Goal: Obtain resource: Obtain resource

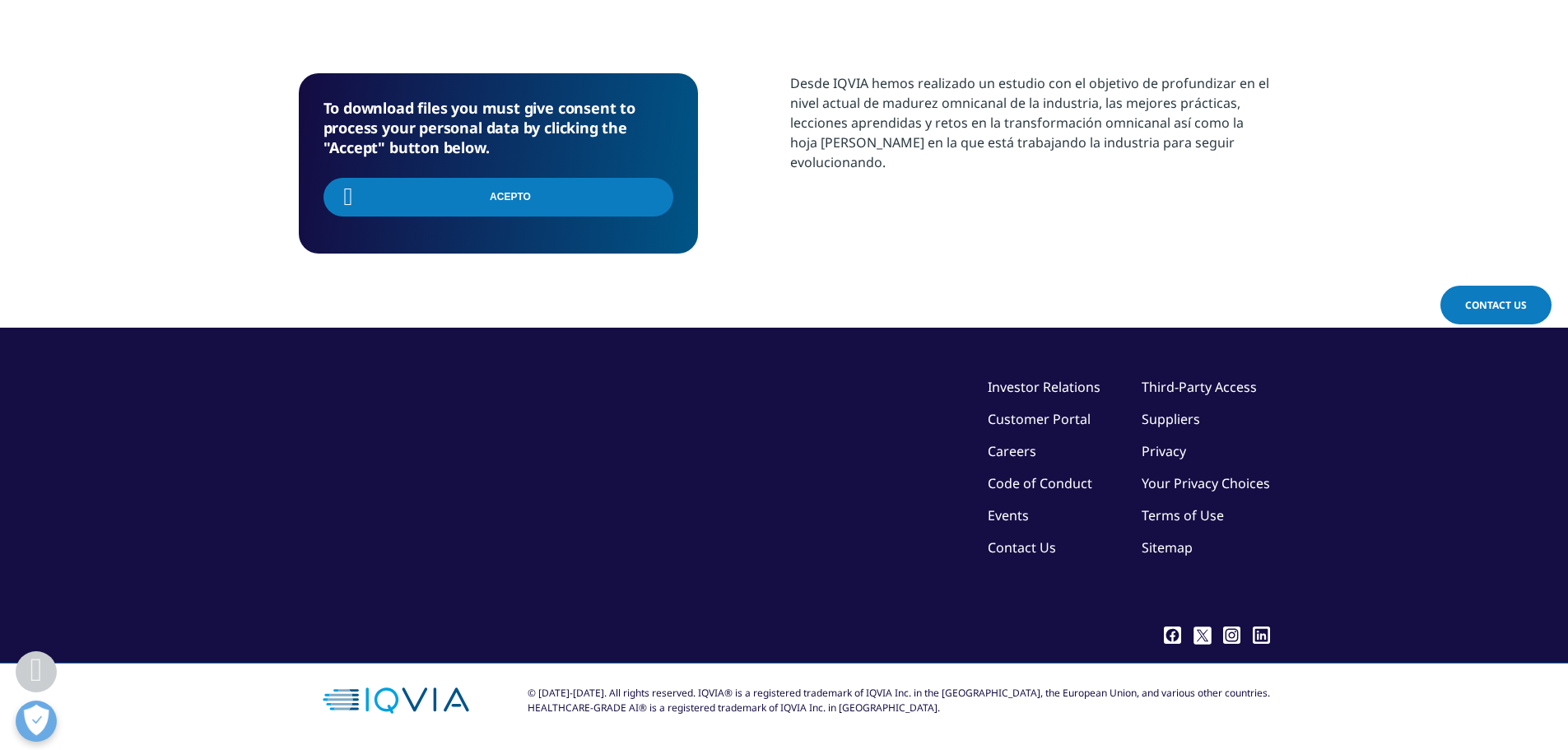
scroll to position [180, 971]
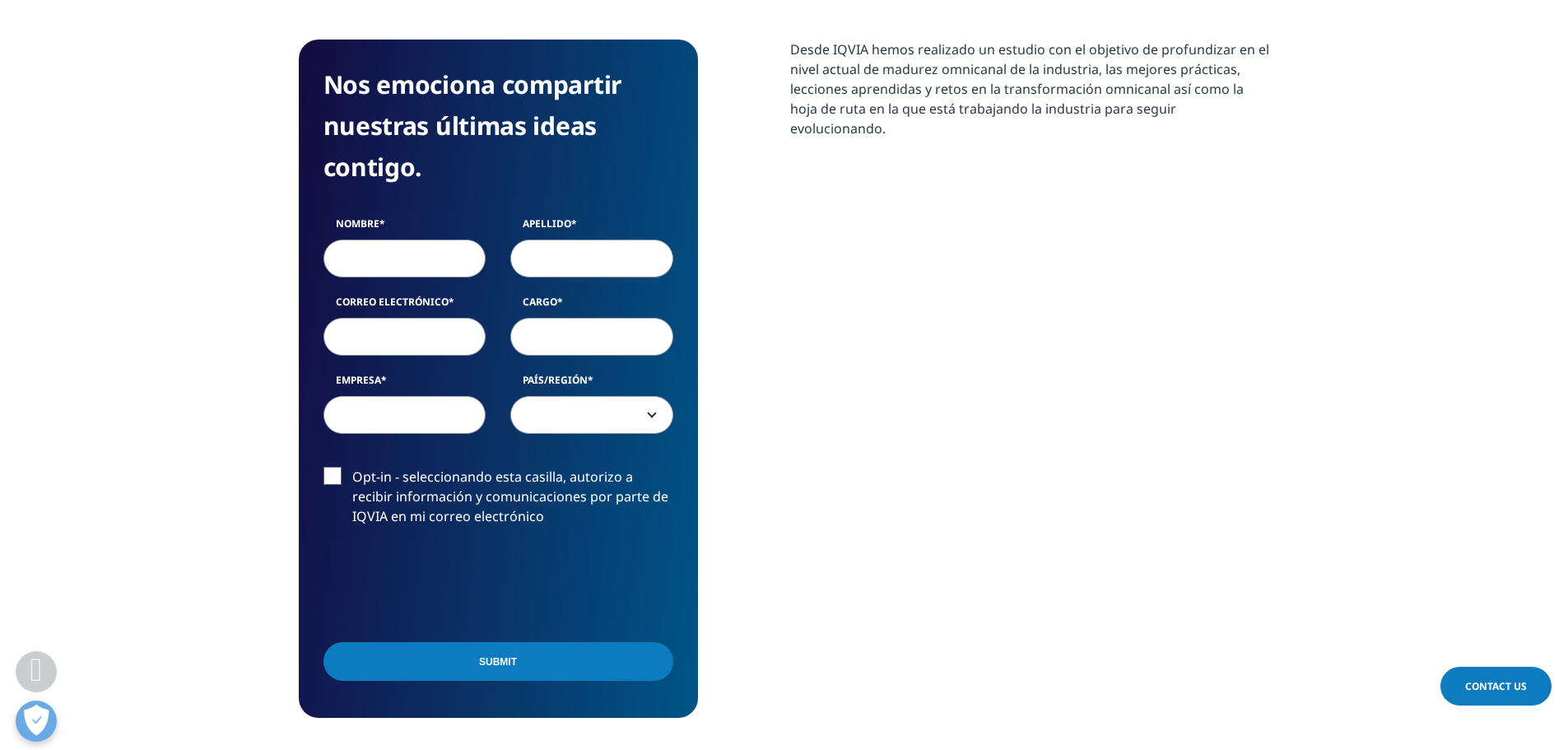
scroll to position [655, 0]
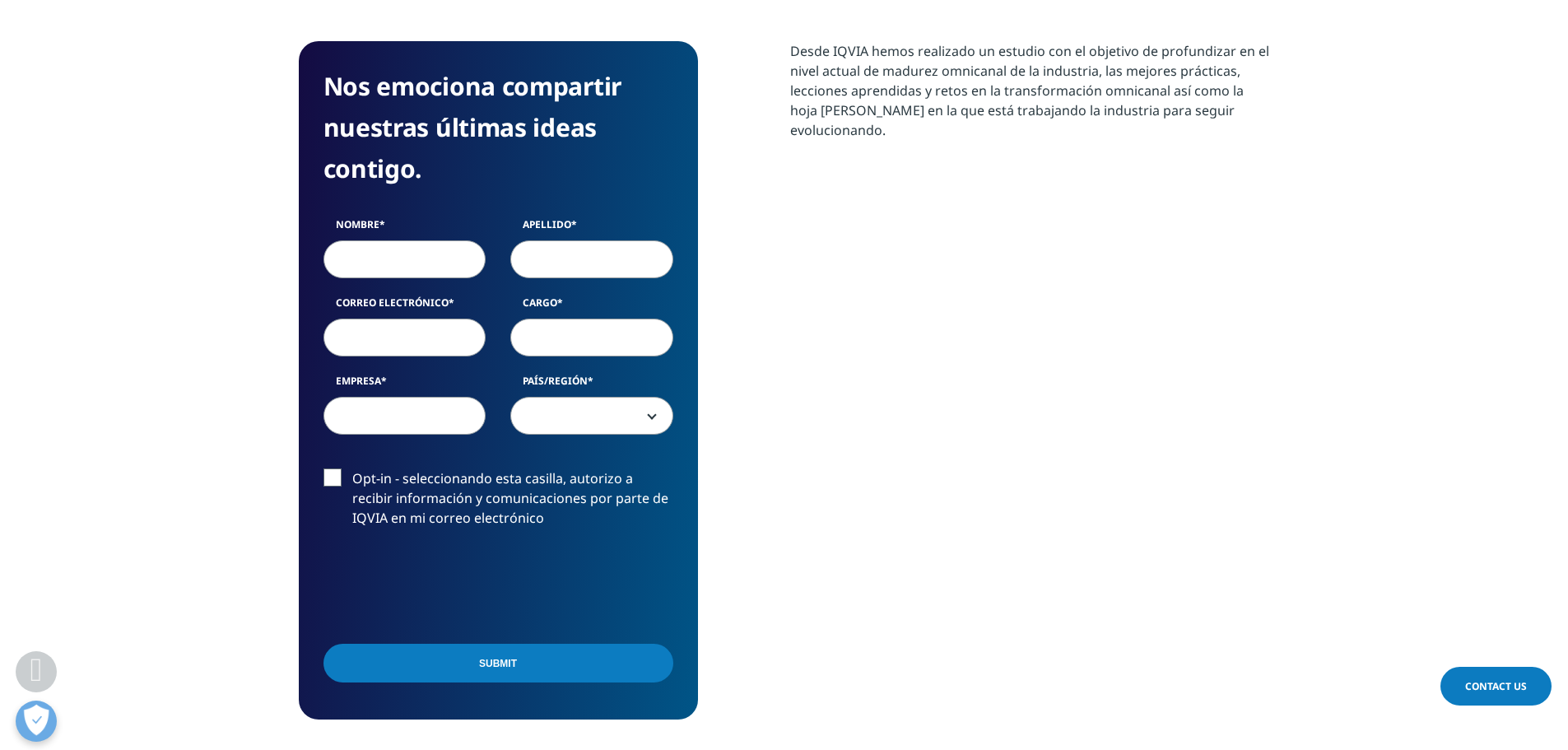
scroll to position [659, 0]
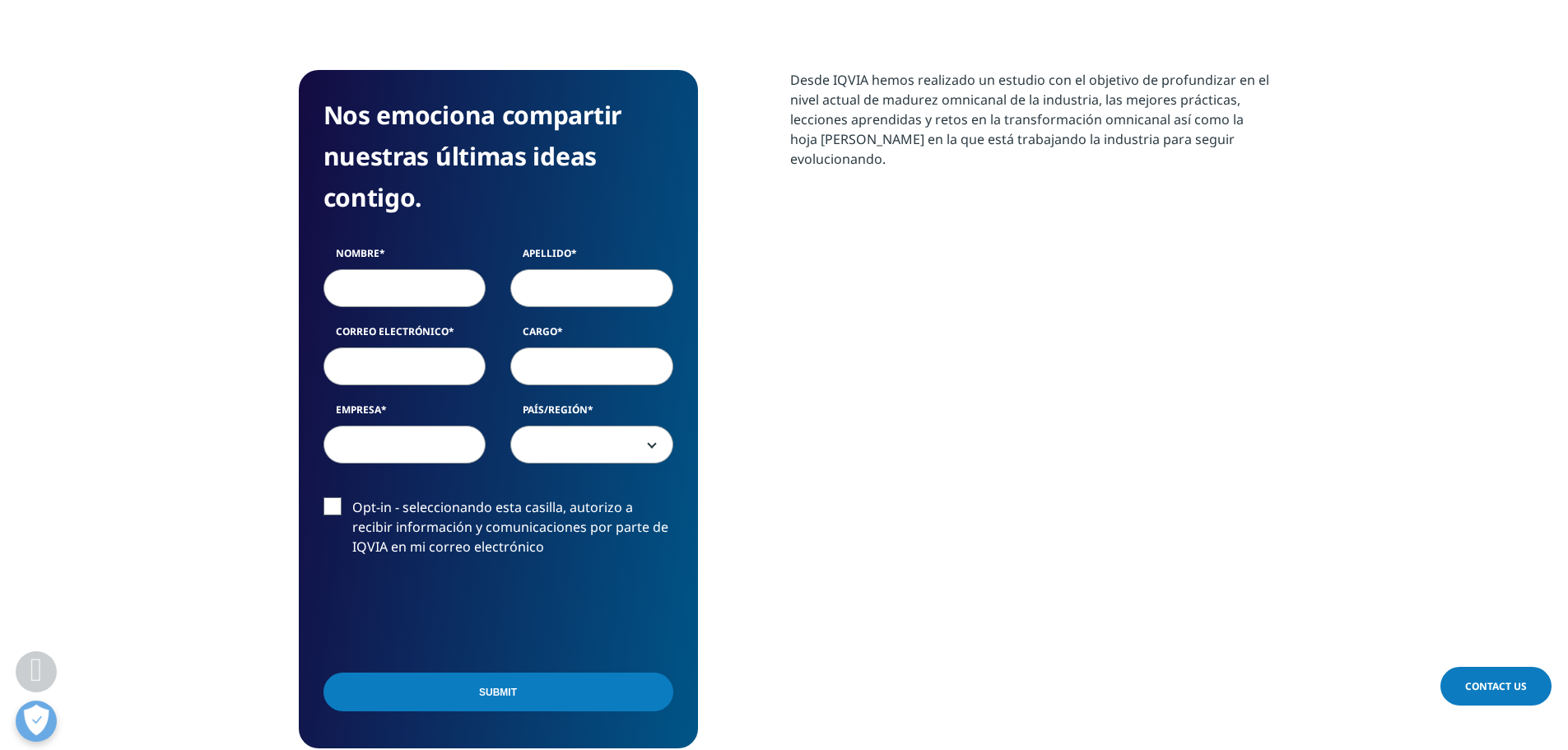
click at [534, 359] on input "Cargo" at bounding box center [592, 366] width 163 height 38
click at [406, 288] on input "Nombre" at bounding box center [405, 288] width 163 height 38
type input "Sandra"
click at [559, 291] on input "Apellido" at bounding box center [592, 288] width 163 height 38
type input "Gómez"
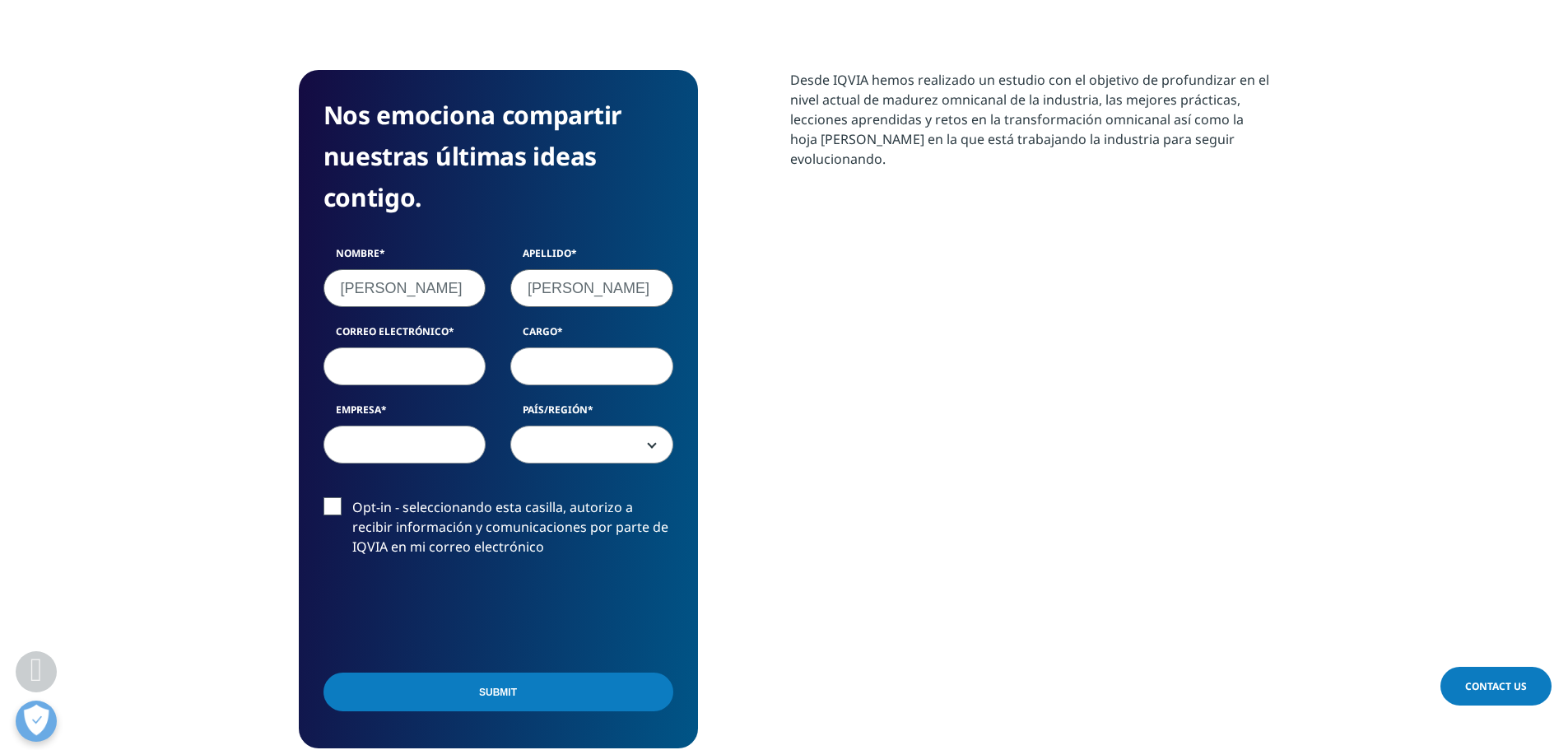
click at [576, 364] on input "Cargo" at bounding box center [592, 366] width 163 height 38
type input "practicas"
click at [384, 340] on label "Correo electrónico" at bounding box center [405, 336] width 163 height 23
click at [384, 347] on input "Correo electrónico" at bounding box center [405, 366] width 163 height 38
click at [371, 368] on input "Correo electrónico" at bounding box center [405, 366] width 163 height 38
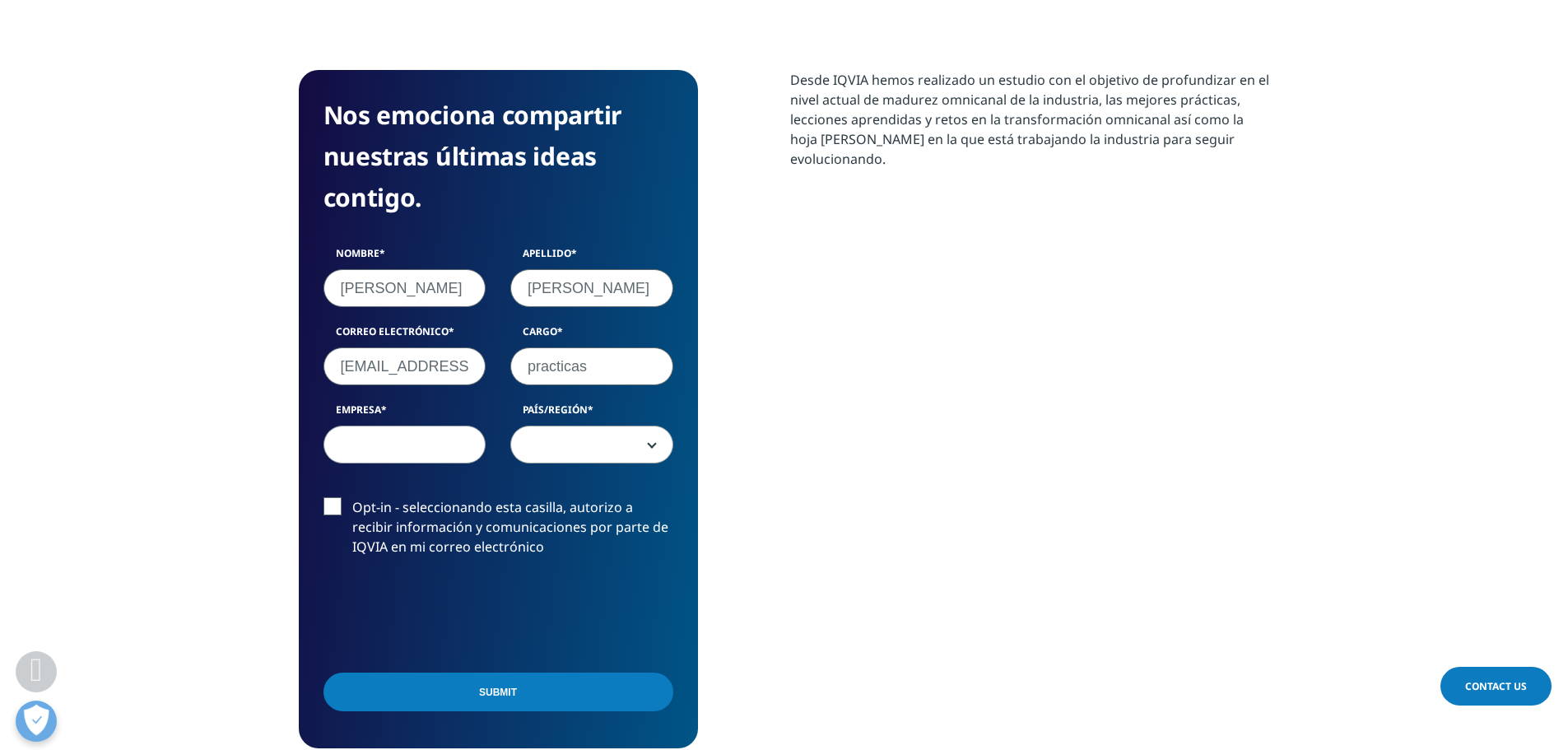
scroll to position [0, 4]
type input "sangom12@ucm.es"
click at [386, 441] on input "Empresa" at bounding box center [405, 444] width 163 height 38
type input "kenvue"
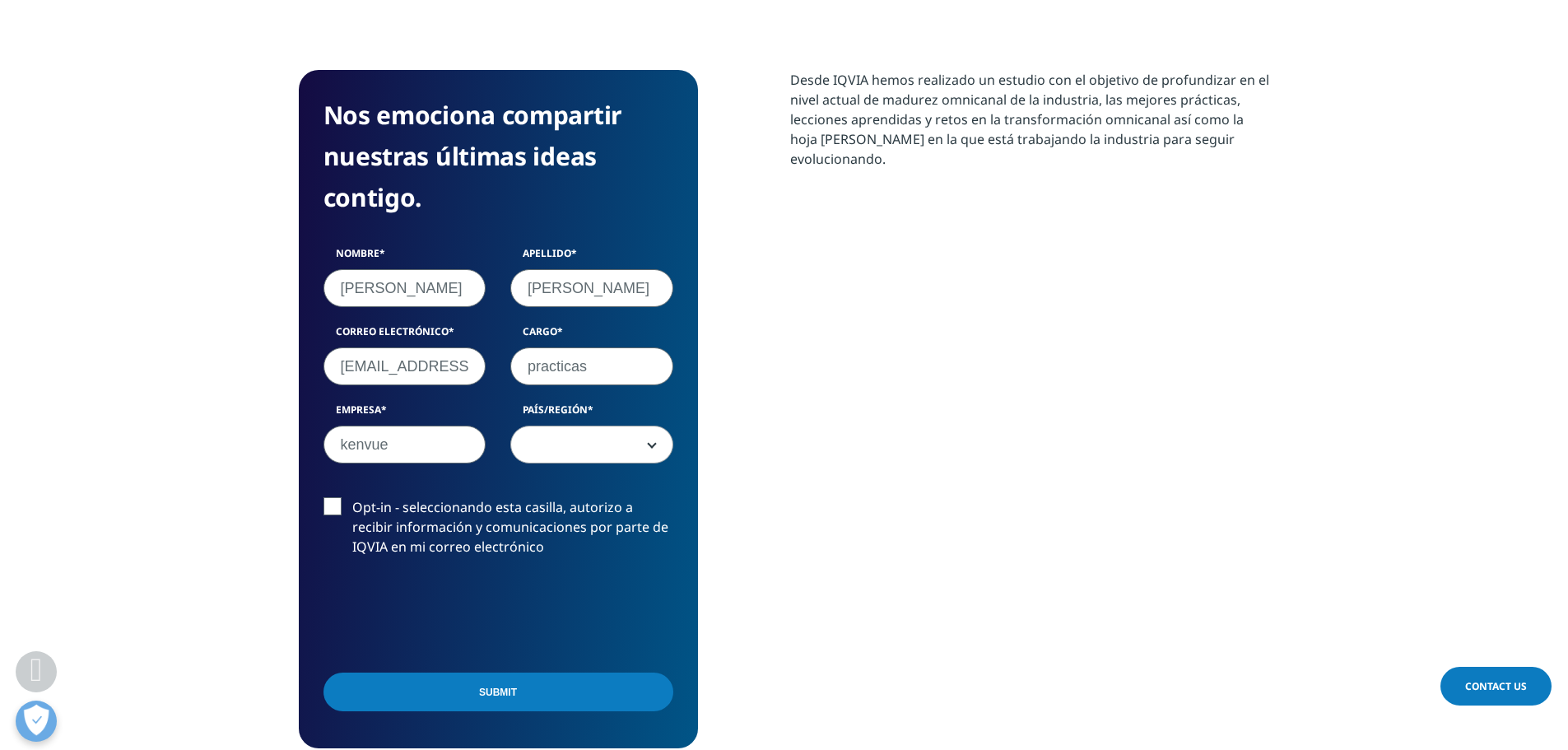
click at [534, 446] on span at bounding box center [592, 445] width 161 height 38
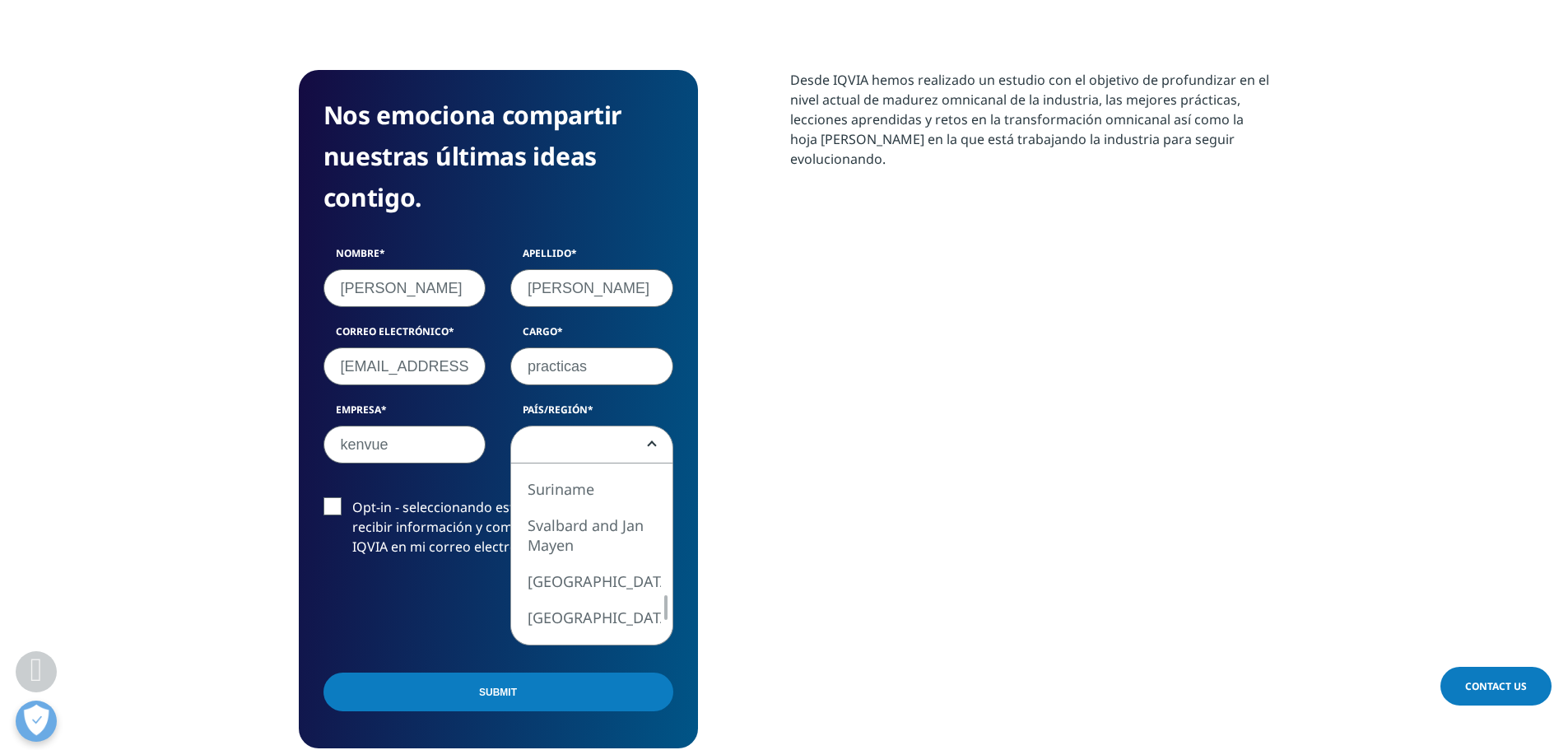
select select "Spain"
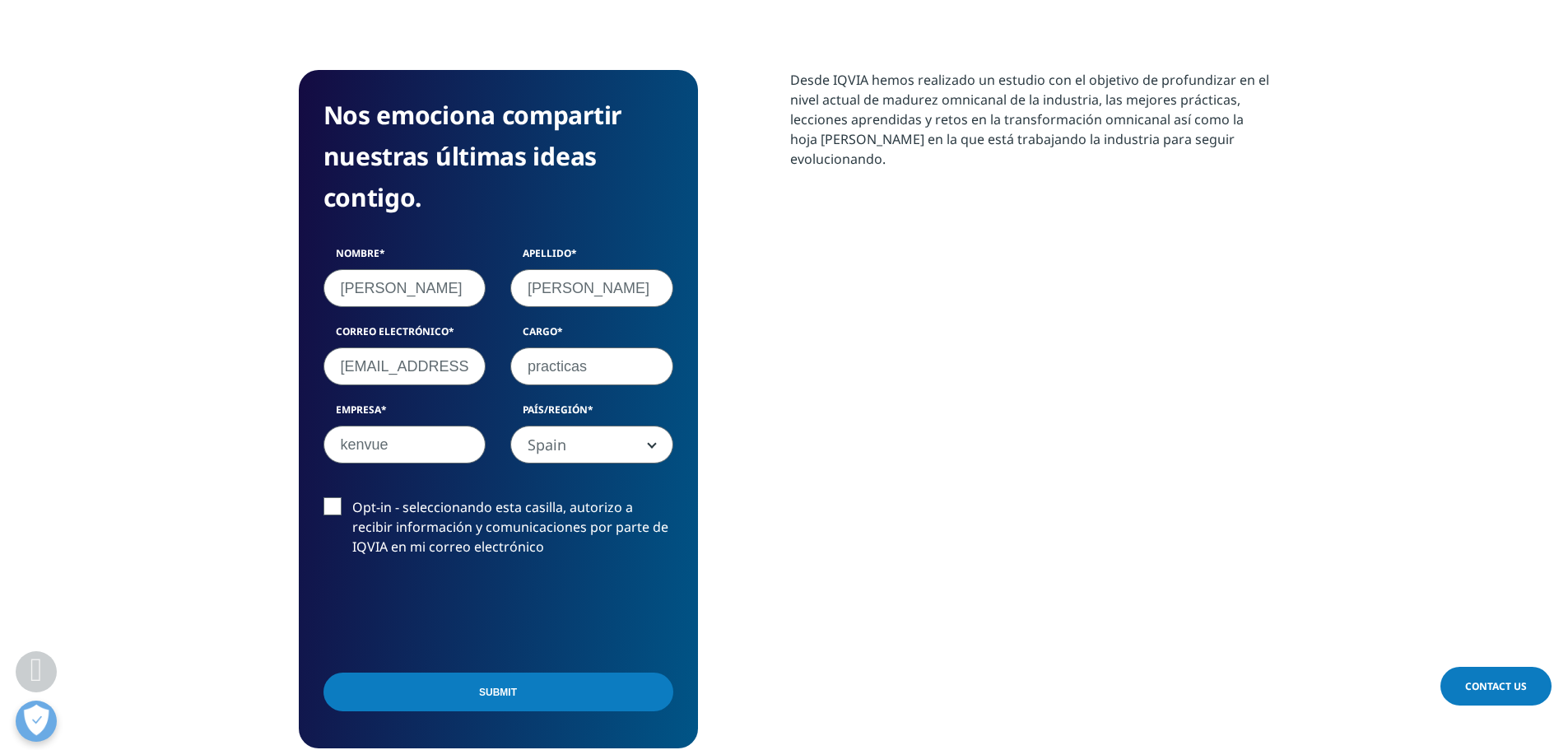
click at [330, 504] on label "Opt-in - seleccionando esta casilla, autorizo a recibir información y comunicac…" at bounding box center [498, 532] width 350 height 68
click at [353, 497] on input "Opt-in - seleccionando esta casilla, autorizo a recibir información y comunicac…" at bounding box center [353, 497] width 0 height 0
click at [397, 682] on input "Submit" at bounding box center [498, 691] width 350 height 39
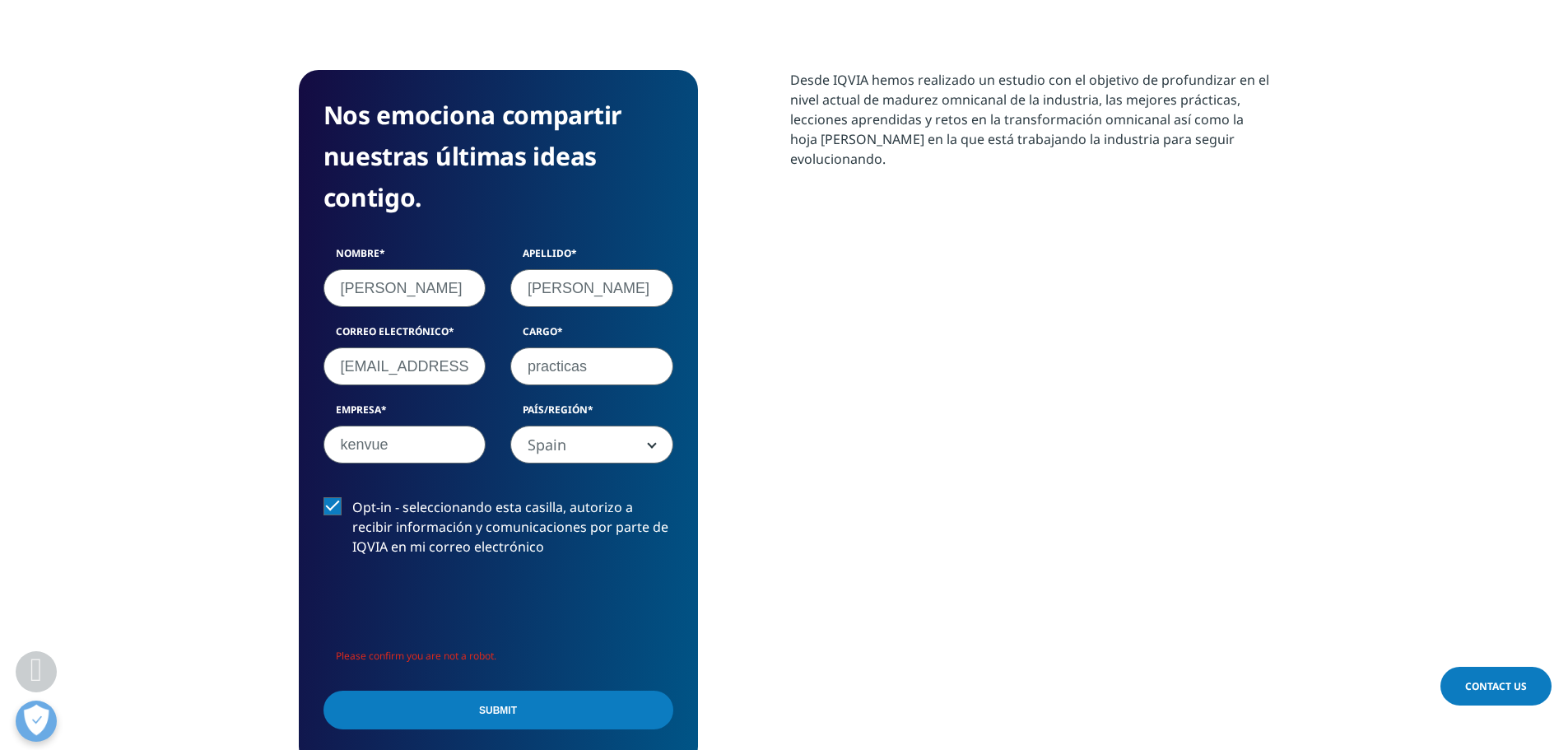
click at [400, 706] on input "Submit" at bounding box center [498, 710] width 350 height 39
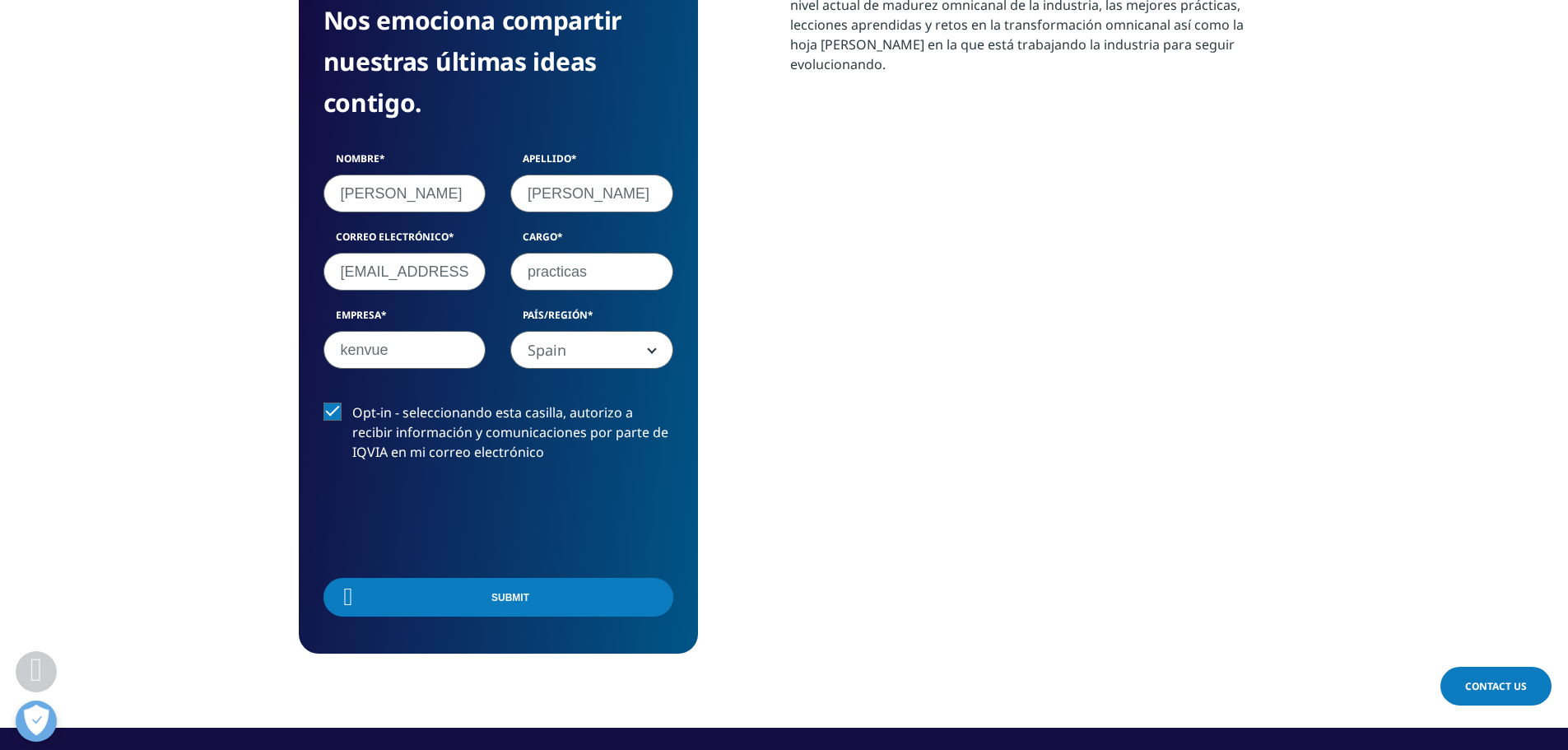
scroll to position [607, 0]
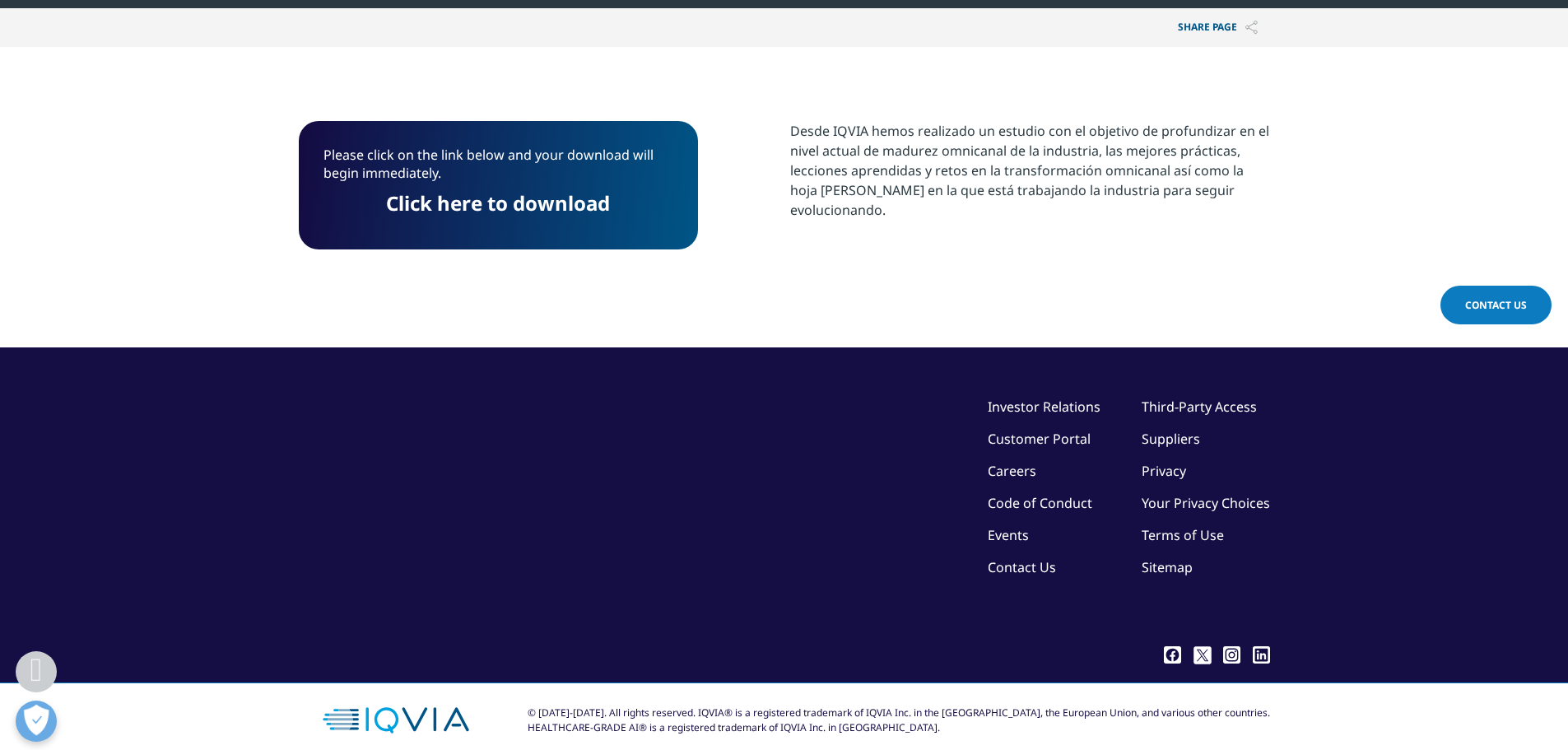
click at [540, 216] on p "Click here to download" at bounding box center [498, 209] width 350 height 31
click at [544, 206] on link "Click here to download" at bounding box center [498, 203] width 224 height 27
